Goal: Task Accomplishment & Management: Use online tool/utility

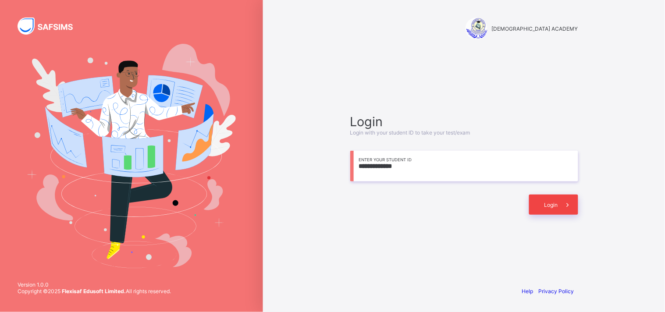
click at [537, 199] on div "Login" at bounding box center [553, 205] width 49 height 20
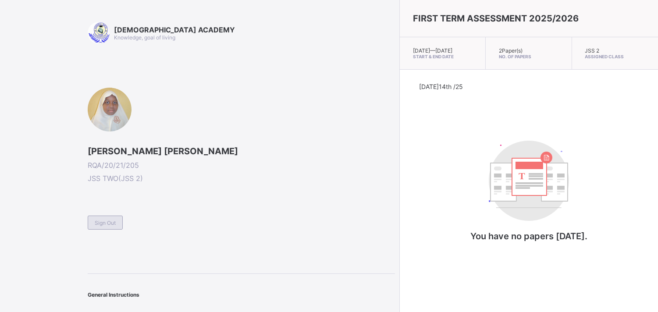
click at [107, 220] on span "Sign Out" at bounding box center [105, 223] width 21 height 7
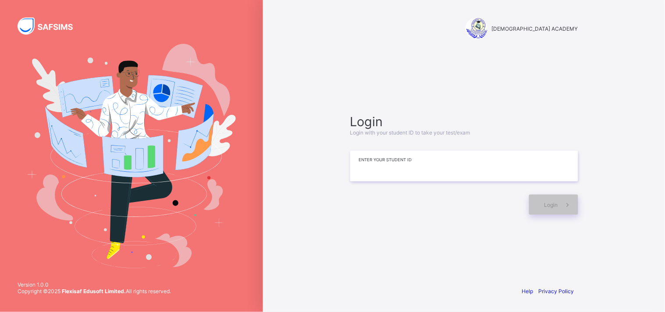
click at [409, 170] on input at bounding box center [464, 166] width 228 height 31
type input "**********"
click at [570, 209] on span at bounding box center [568, 205] width 20 height 20
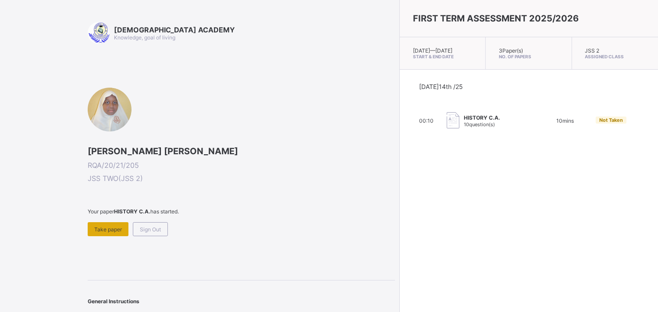
click at [111, 227] on span "Take paper" at bounding box center [108, 229] width 28 height 7
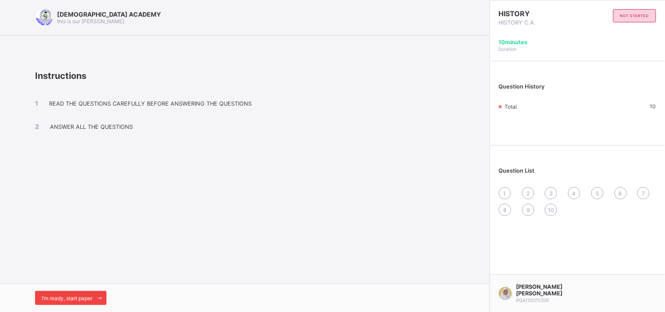
click at [86, 297] on span "I’m ready, start paper" at bounding box center [67, 298] width 51 height 7
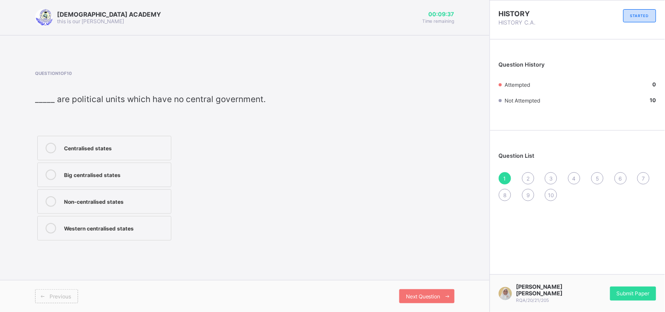
click at [104, 205] on div "Non-centralised states" at bounding box center [115, 201] width 103 height 9
click at [418, 291] on div "Next Question" at bounding box center [427, 297] width 55 height 14
click at [113, 147] on div "Non-centralised states" at bounding box center [108, 147] width 89 height 9
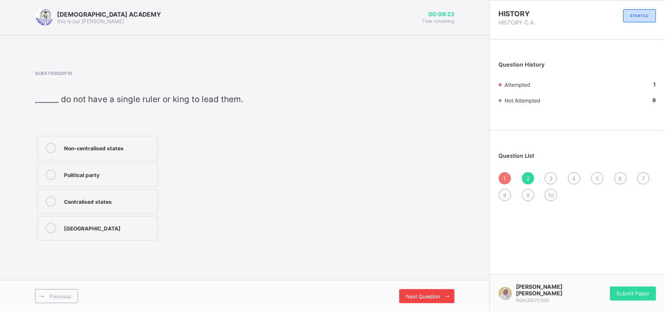
click at [422, 297] on span "Next Question" at bounding box center [423, 296] width 35 height 7
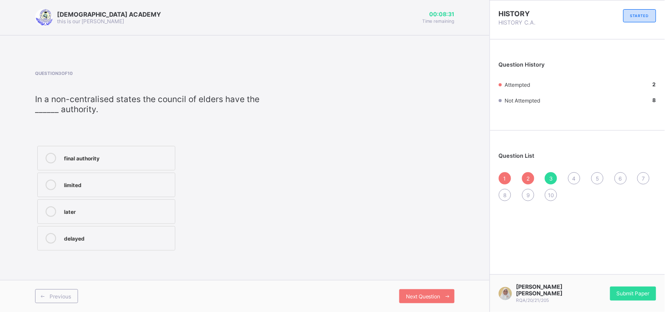
click at [94, 164] on div "final authority" at bounding box center [117, 158] width 107 height 11
click at [415, 303] on div "Next Question" at bounding box center [427, 297] width 55 height 14
click at [78, 243] on div "Hausa" at bounding box center [116, 238] width 104 height 11
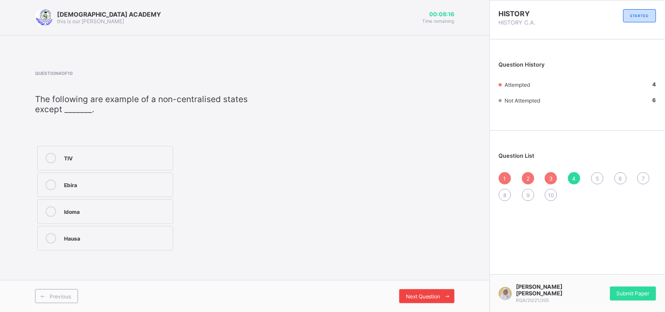
click at [437, 297] on span "Next Question" at bounding box center [423, 296] width 35 height 7
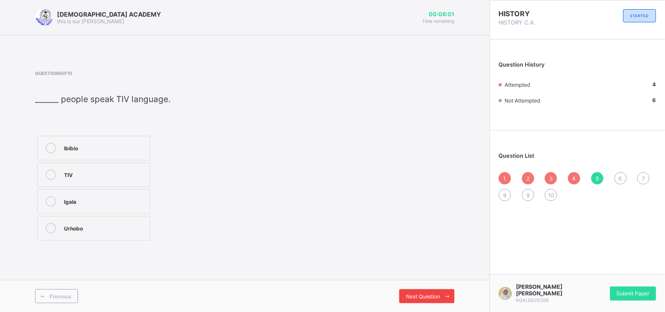
click at [414, 291] on div "Next Question" at bounding box center [427, 297] width 55 height 14
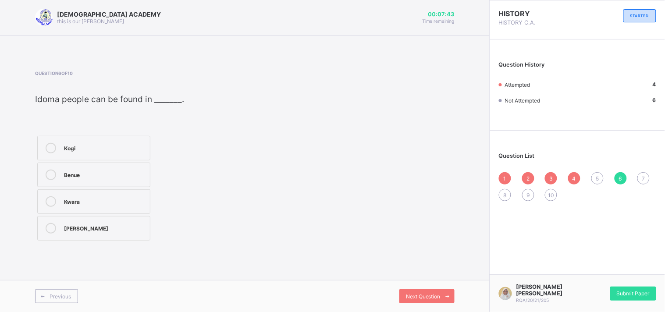
click at [91, 203] on div "Kwara" at bounding box center [105, 201] width 82 height 9
click at [418, 303] on div "Next Question" at bounding box center [427, 297] width 55 height 14
click at [78, 229] on div "Zaria" at bounding box center [105, 227] width 82 height 9
click at [93, 144] on div "Kogi" at bounding box center [105, 147] width 82 height 9
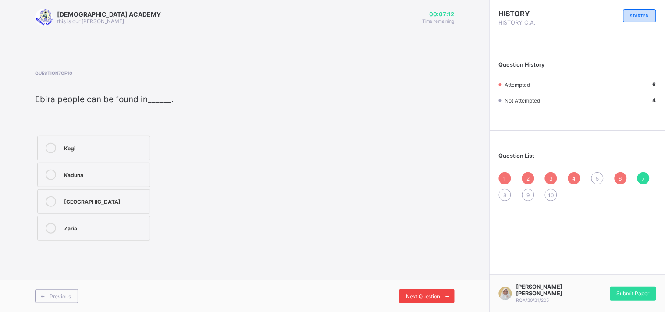
click at [408, 297] on span "Next Question" at bounding box center [423, 296] width 35 height 7
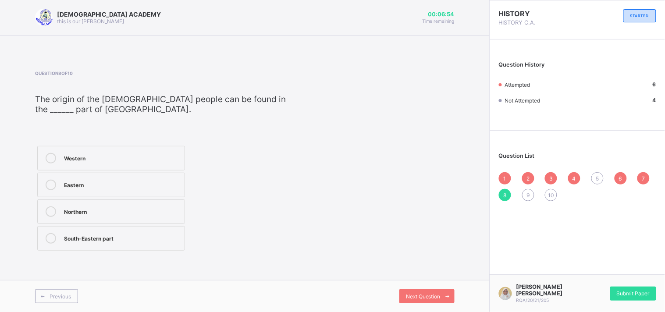
click at [118, 217] on div "Northern" at bounding box center [122, 212] width 116 height 11
click at [109, 243] on div "South-Eastern part" at bounding box center [122, 238] width 116 height 11
click at [415, 297] on span "Next Question" at bounding box center [423, 296] width 35 height 7
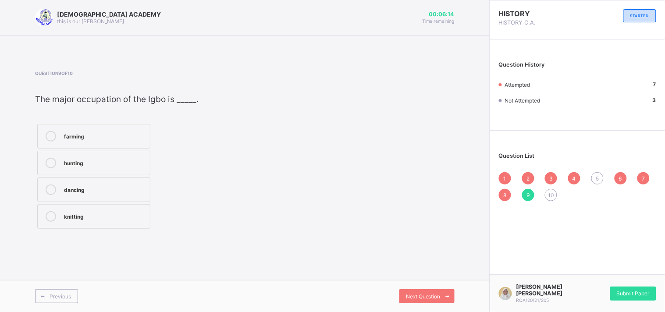
click at [79, 192] on div "dancing" at bounding box center [105, 189] width 82 height 9
click at [88, 141] on div "farming" at bounding box center [105, 136] width 82 height 11
click at [100, 194] on div "dancing" at bounding box center [105, 190] width 82 height 11
click at [431, 299] on span "Next Question" at bounding box center [423, 296] width 35 height 7
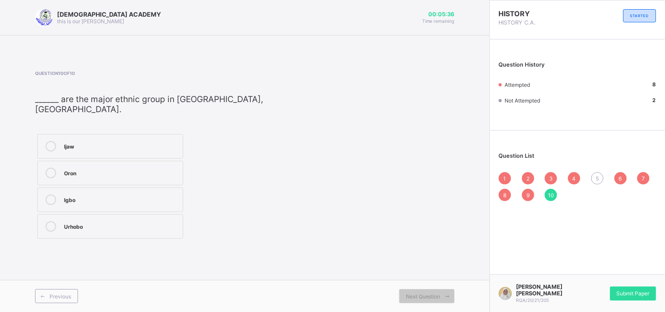
click at [224, 132] on div "Ijaw Oron Igbo Urhobo" at bounding box center [160, 186] width 251 height 109
click at [83, 195] on div "Igbo" at bounding box center [121, 199] width 114 height 9
click at [82, 168] on div "Oron" at bounding box center [121, 172] width 114 height 9
click at [594, 176] on div "5" at bounding box center [598, 178] width 12 height 12
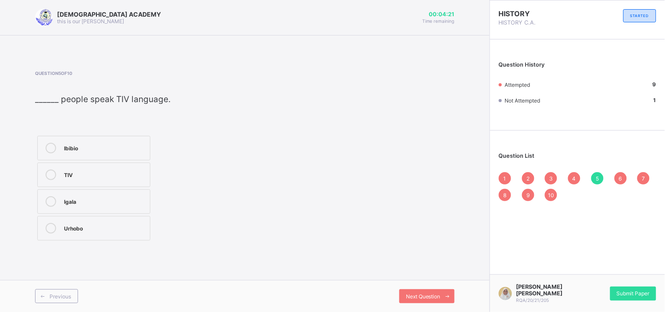
click at [82, 226] on div "Urhobo" at bounding box center [105, 227] width 82 height 9
click at [92, 144] on div "Ibibio" at bounding box center [105, 147] width 82 height 9
click at [433, 291] on div "Next Question" at bounding box center [427, 297] width 55 height 14
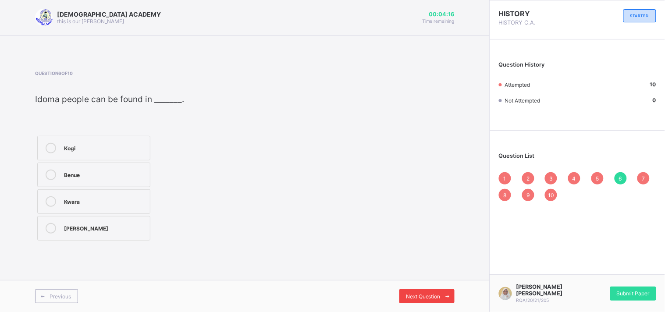
click at [433, 291] on div "Next Question" at bounding box center [427, 297] width 55 height 14
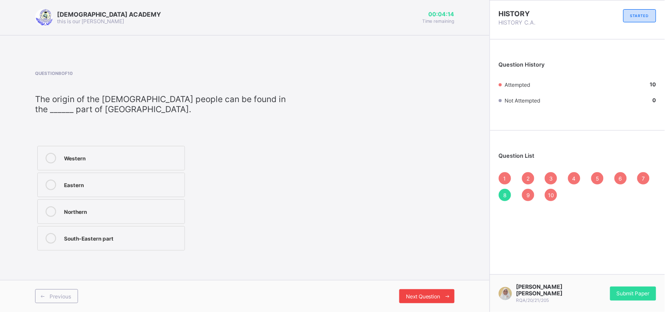
click at [433, 291] on div "Next Question" at bounding box center [427, 297] width 55 height 14
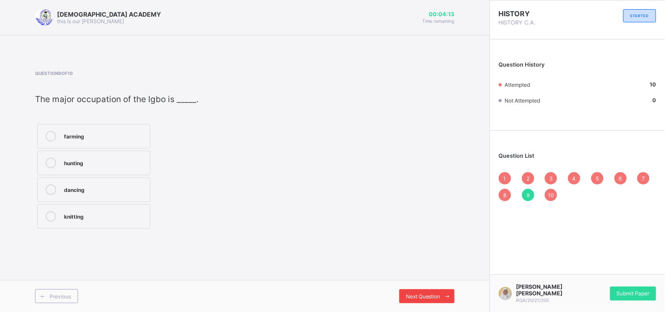
click at [433, 291] on div "Next Question" at bounding box center [427, 297] width 55 height 14
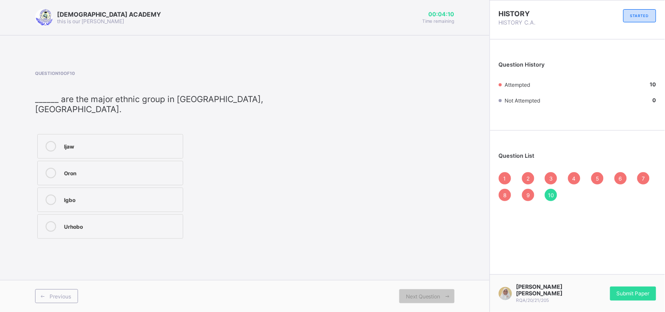
click at [506, 175] on span "1" at bounding box center [505, 178] width 3 height 7
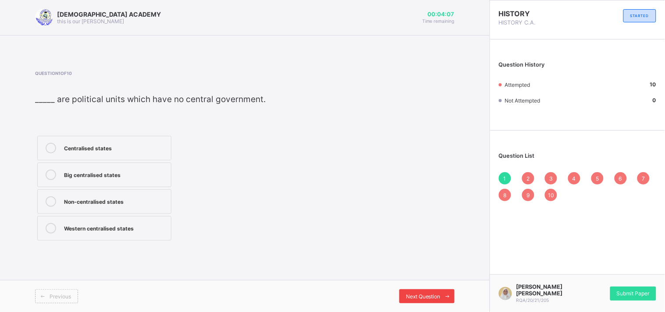
click at [429, 292] on div "Next Question" at bounding box center [427, 297] width 55 height 14
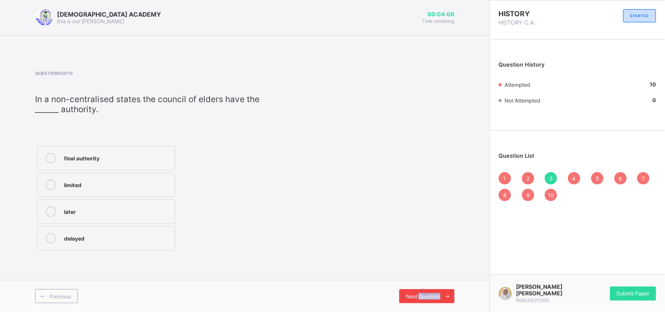
click at [429, 292] on div "Next Question" at bounding box center [427, 297] width 55 height 14
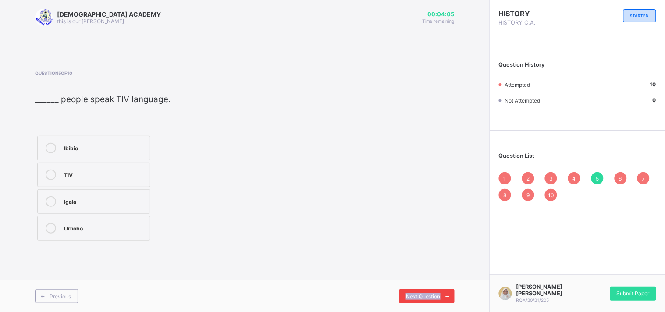
click at [429, 292] on div "Next Question" at bounding box center [427, 297] width 55 height 14
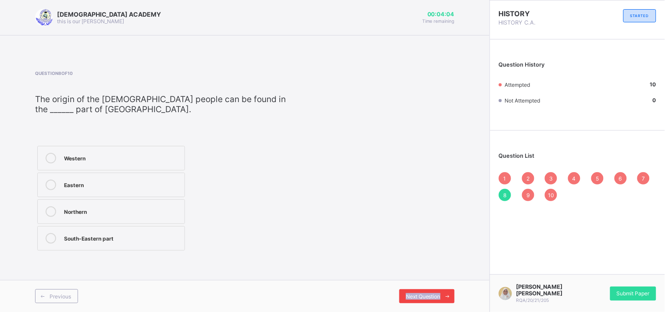
click at [429, 292] on div "Next Question" at bounding box center [427, 297] width 55 height 14
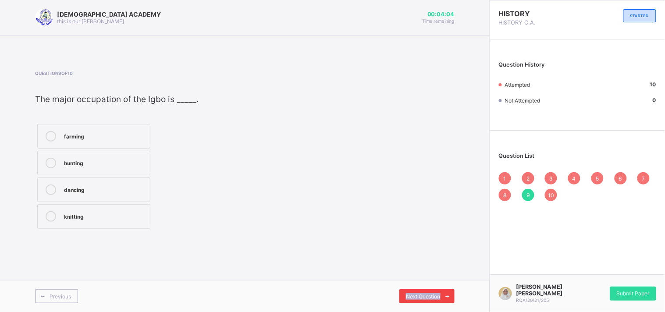
click at [429, 292] on div "Next Question" at bounding box center [427, 297] width 55 height 14
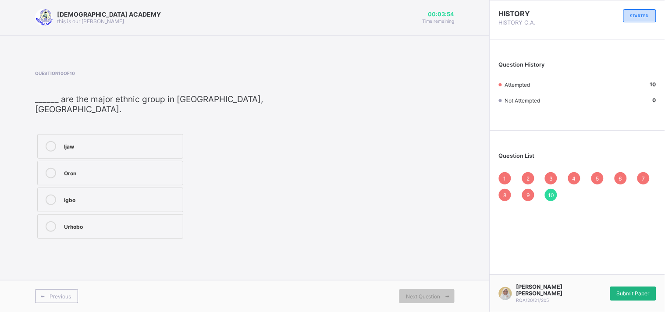
click at [638, 294] on span "Submit Paper" at bounding box center [633, 293] width 33 height 7
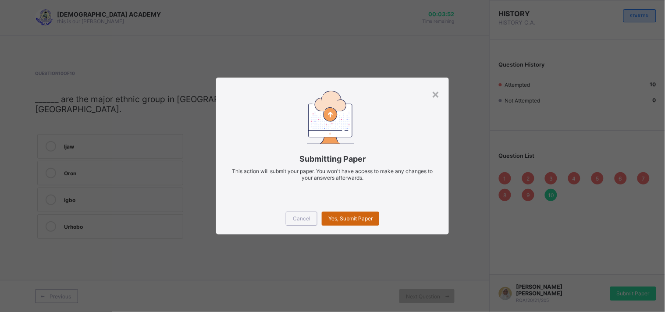
click at [343, 218] on span "Yes, Submit Paper" at bounding box center [351, 218] width 44 height 7
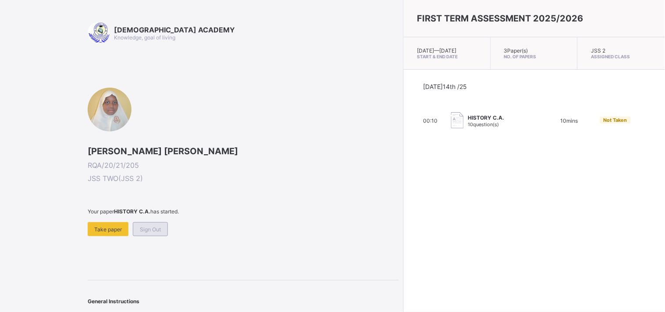
click at [157, 222] on div "Sign Out" at bounding box center [150, 229] width 35 height 14
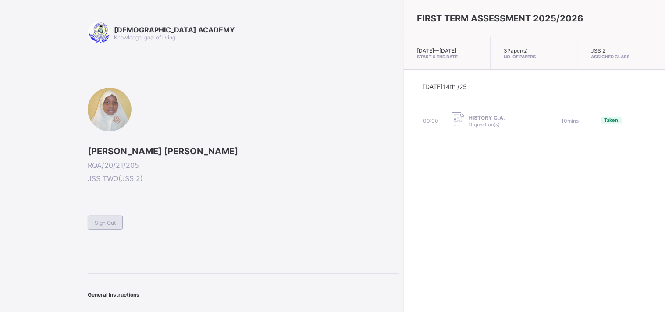
click at [94, 218] on div "Sign Out" at bounding box center [105, 223] width 35 height 14
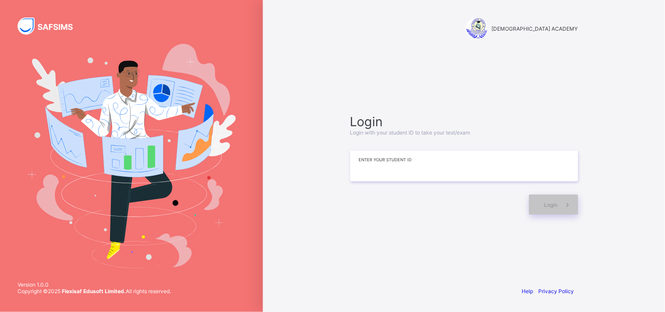
click at [374, 158] on input at bounding box center [464, 166] width 228 height 31
type input "*"
type input "**********"
click at [536, 202] on div "Login" at bounding box center [553, 205] width 49 height 20
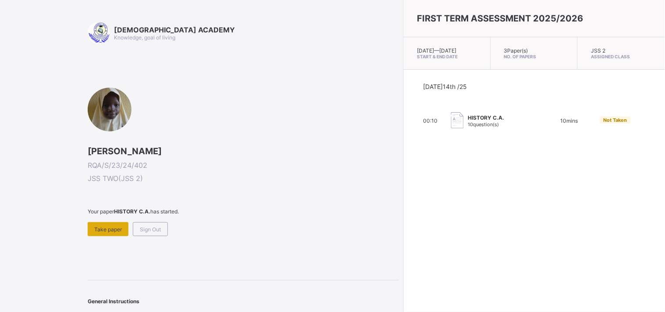
click at [107, 226] on span "Take paper" at bounding box center [108, 229] width 28 height 7
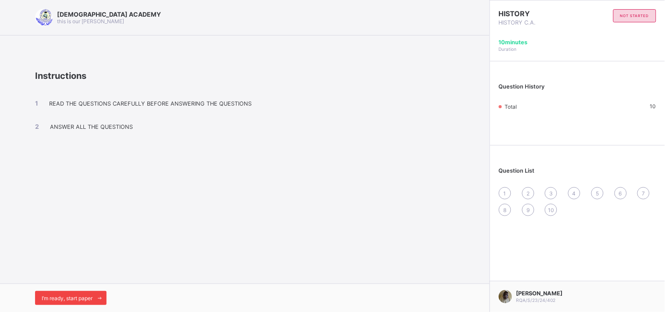
click at [99, 302] on span at bounding box center [100, 298] width 14 height 14
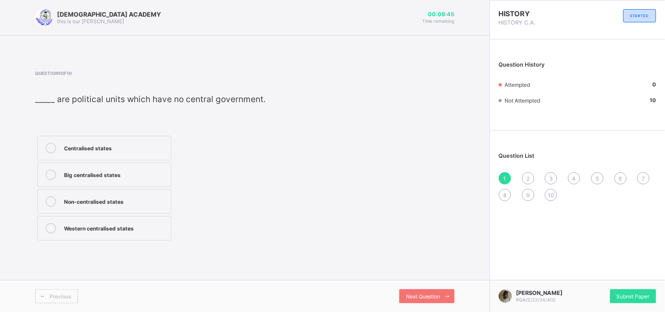
click at [160, 207] on label "Non-centralised states" at bounding box center [104, 202] width 134 height 25
click at [414, 294] on span "Next Question" at bounding box center [423, 296] width 35 height 7
click at [120, 147] on div "Non-centralised states" at bounding box center [108, 147] width 89 height 9
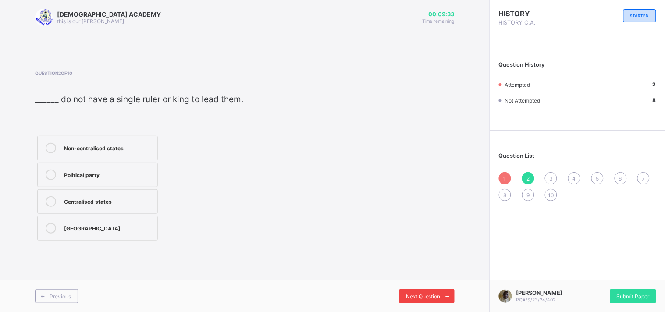
click at [428, 297] on span "Next Question" at bounding box center [423, 296] width 35 height 7
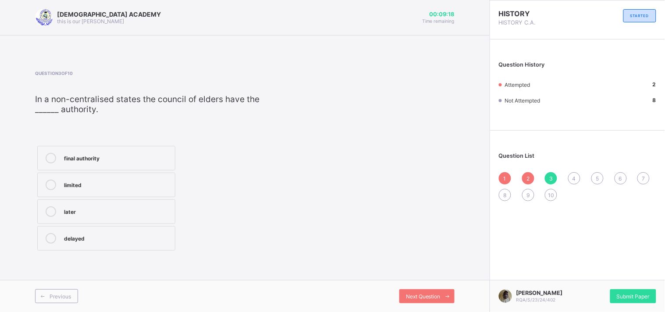
click at [135, 235] on div "delayed" at bounding box center [117, 237] width 107 height 9
click at [410, 297] on span "Next Question" at bounding box center [423, 296] width 35 height 7
click at [112, 231] on label "Hausa" at bounding box center [105, 238] width 136 height 25
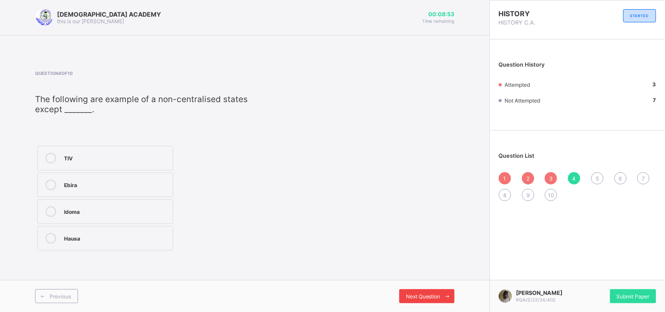
click at [414, 291] on div "Next Question" at bounding box center [427, 297] width 55 height 14
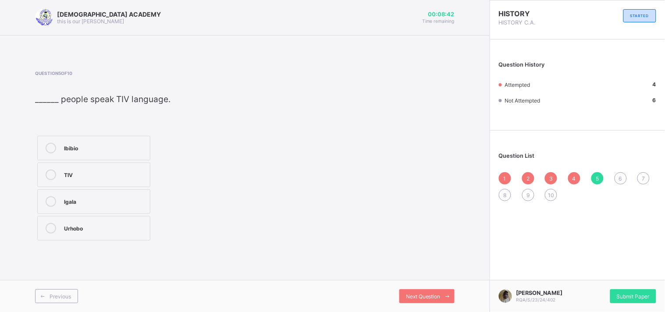
click at [126, 221] on label "Urhobo" at bounding box center [93, 228] width 113 height 25
click at [411, 293] on div "Next Question" at bounding box center [427, 297] width 55 height 14
click at [109, 205] on div "Kwara" at bounding box center [105, 201] width 82 height 9
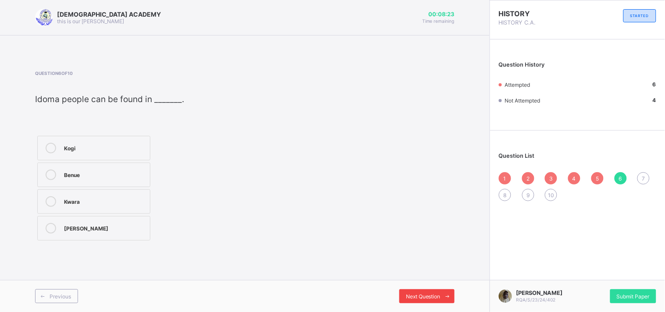
click at [417, 291] on div "Next Question" at bounding box center [427, 297] width 55 height 14
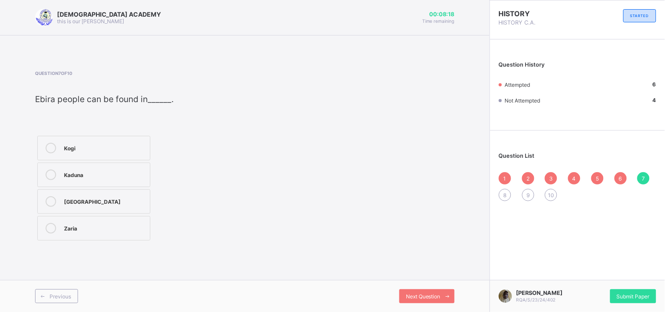
click at [130, 150] on div "Kogi" at bounding box center [105, 147] width 82 height 9
click at [440, 293] on div "Next Question" at bounding box center [427, 297] width 55 height 14
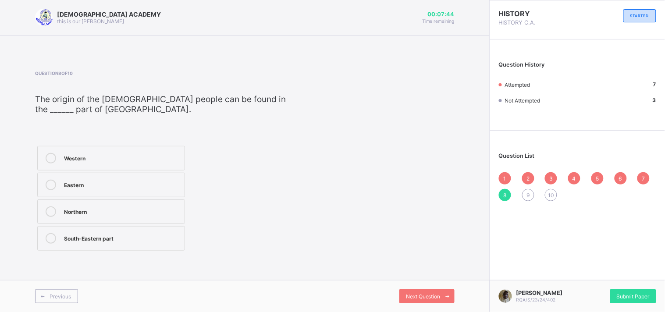
click at [148, 190] on div "Eastern" at bounding box center [122, 185] width 116 height 11
click at [422, 290] on div "Next Question" at bounding box center [427, 297] width 55 height 14
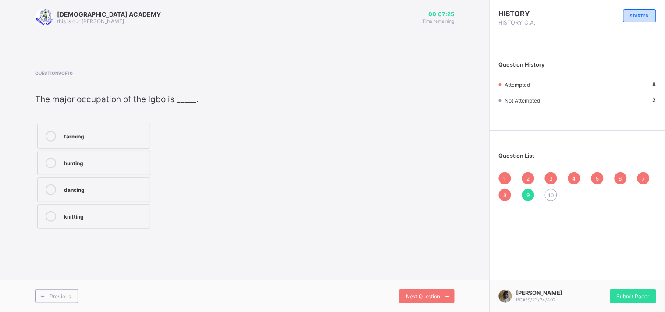
click at [100, 166] on div "hunting" at bounding box center [105, 162] width 82 height 9
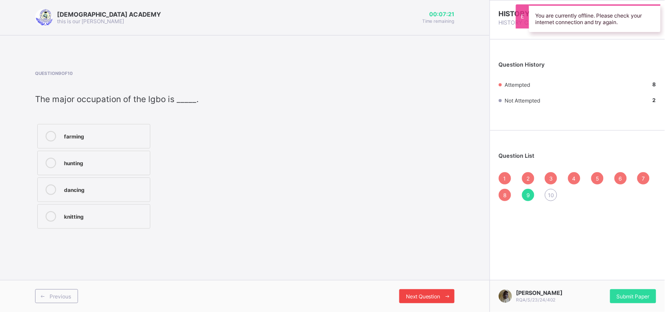
click at [411, 291] on div "Next Question" at bounding box center [427, 297] width 55 height 14
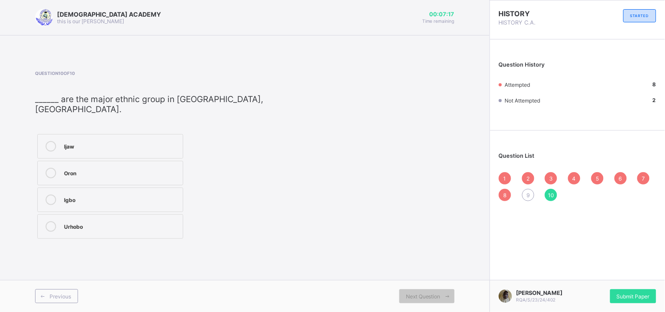
click at [532, 194] on div "9" at bounding box center [528, 195] width 12 height 12
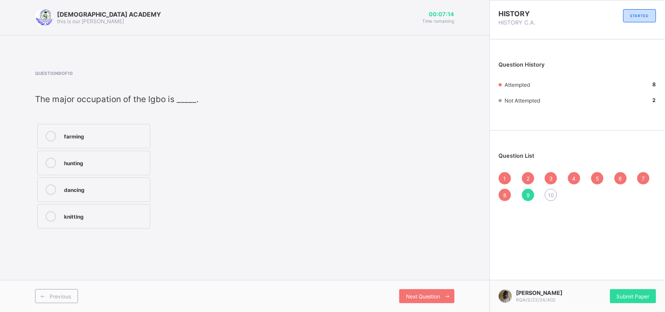
click at [78, 168] on div "hunting" at bounding box center [105, 163] width 82 height 11
click at [548, 194] on div "10" at bounding box center [551, 195] width 12 height 12
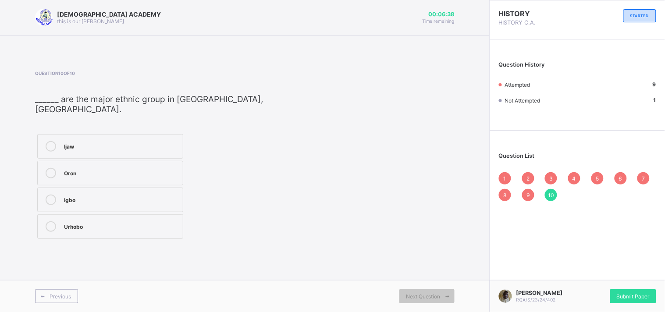
click at [123, 172] on label "Oron" at bounding box center [110, 173] width 146 height 25
click at [509, 178] on div "1" at bounding box center [505, 178] width 12 height 12
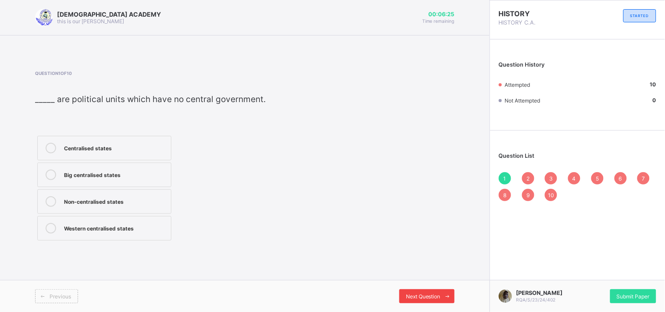
click at [434, 296] on span "Next Question" at bounding box center [423, 296] width 35 height 7
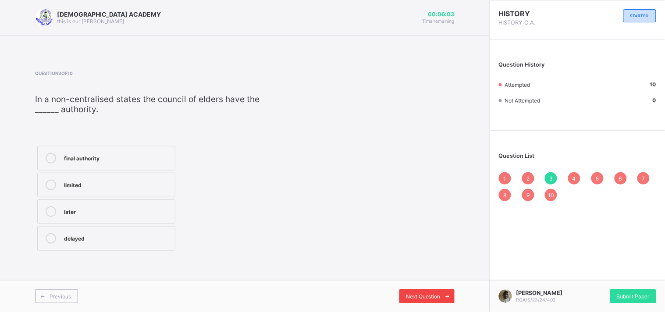
click at [434, 296] on span "Next Question" at bounding box center [423, 296] width 35 height 7
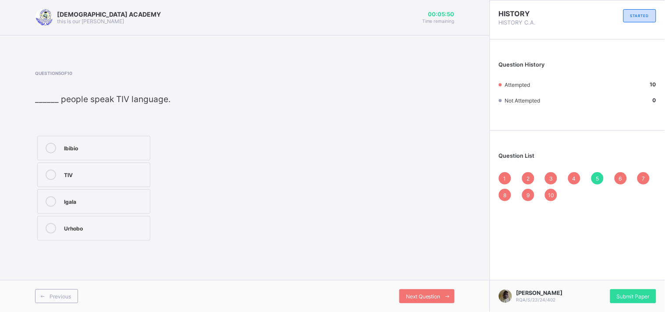
click at [132, 177] on div "TIV" at bounding box center [105, 174] width 82 height 9
click at [436, 299] on span "Next Question" at bounding box center [423, 296] width 35 height 7
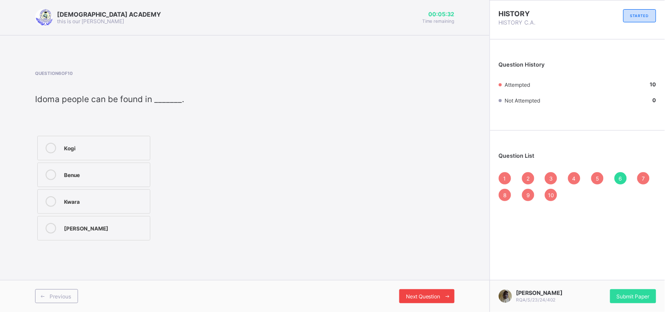
click at [412, 300] on span "Next Question" at bounding box center [423, 296] width 35 height 7
click at [441, 297] on span at bounding box center [448, 297] width 14 height 14
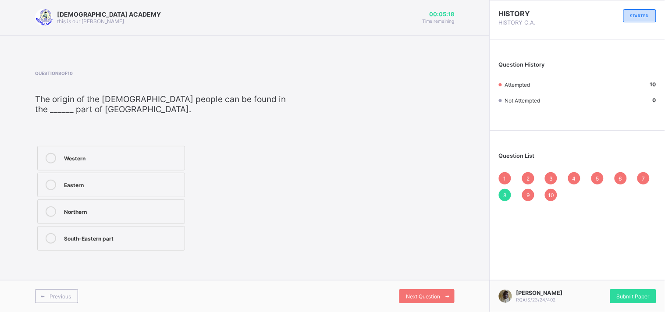
drag, startPoint x: 168, startPoint y: 267, endPoint x: 302, endPoint y: 280, distance: 134.0
click at [302, 280] on div "[DEMOGRAPHIC_DATA] ACADEMY this is our [PERSON_NAME] 00:05:18 Time remaining Qu…" at bounding box center [245, 156] width 490 height 312
click at [434, 292] on div "Next Question" at bounding box center [427, 297] width 55 height 14
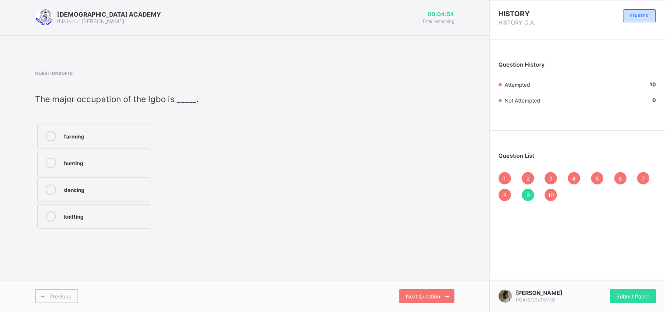
click at [144, 145] on label "farming" at bounding box center [93, 136] width 113 height 25
click at [420, 294] on span "Next Question" at bounding box center [423, 296] width 35 height 7
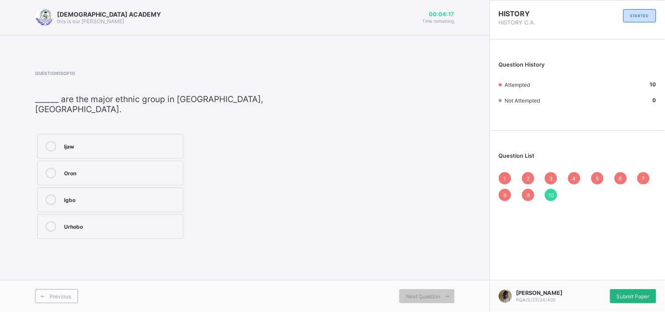
click at [639, 293] on span "Submit Paper" at bounding box center [633, 296] width 33 height 7
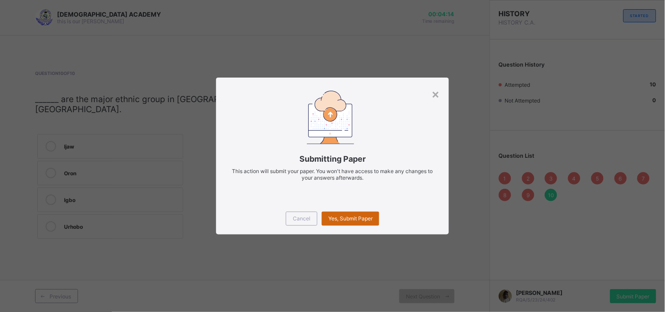
click at [365, 215] on div "Yes, Submit Paper" at bounding box center [350, 219] width 57 height 14
click at [344, 218] on span "Yes, Submit Paper" at bounding box center [351, 218] width 44 height 7
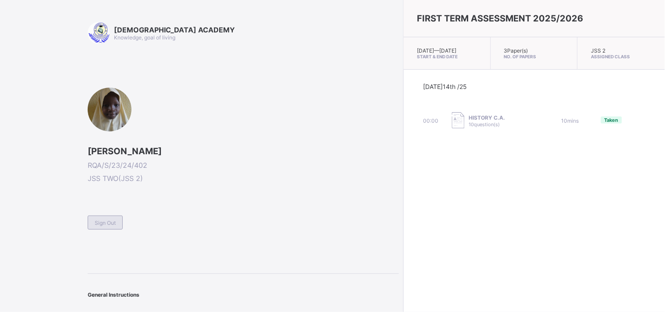
click at [115, 221] on span "Sign Out" at bounding box center [105, 223] width 21 height 7
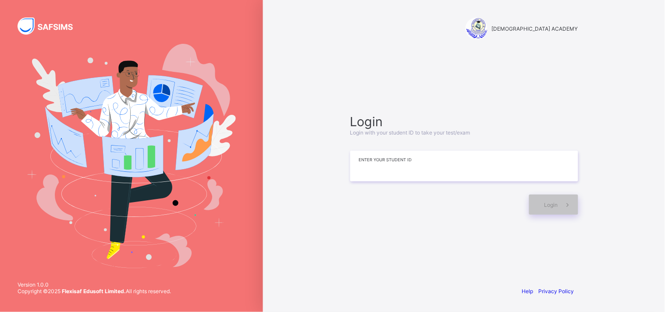
click at [497, 172] on input at bounding box center [464, 166] width 228 height 31
type input "*"
